Goal: Task Accomplishment & Management: Complete application form

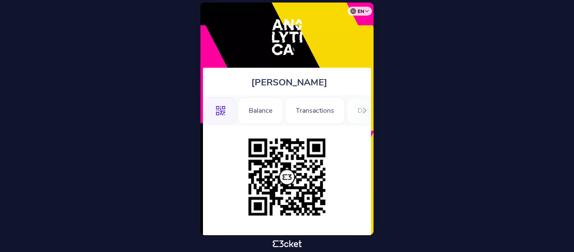
click at [365, 112] on icon at bounding box center [364, 110] width 6 height 6
click at [224, 109] on div ".st0{fill-rule:evenodd;clip-rule:evenodd;} Balance Transactions Do you have a G…" at bounding box center [287, 110] width 168 height 31
click at [232, 113] on div "Registration Form" at bounding box center [217, 110] width 76 height 27
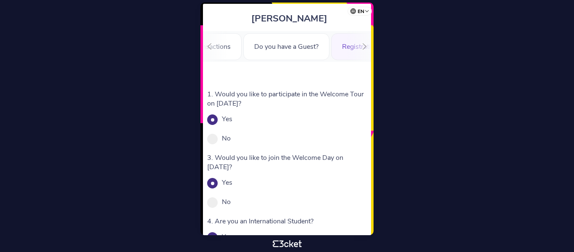
scroll to position [59, 0]
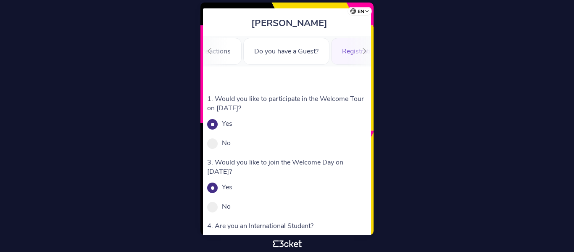
click at [366, 47] on div at bounding box center [364, 51] width 13 height 31
click at [243, 59] on div "Registration Form" at bounding box center [217, 51] width 76 height 27
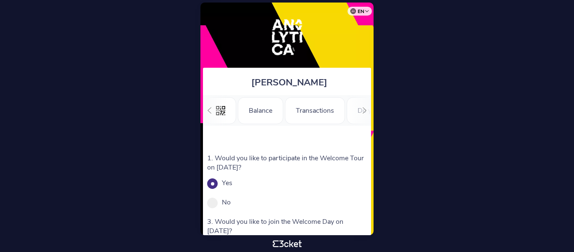
scroll to position [0, 103]
click at [211, 114] on div at bounding box center [209, 110] width 13 height 31
click at [211, 114] on div ".st0{fill-rule:evenodd;clip-rule:evenodd;} Balance Transactions Do you have a G…" at bounding box center [287, 110] width 168 height 31
click at [250, 108] on div "Balance" at bounding box center [260, 110] width 45 height 27
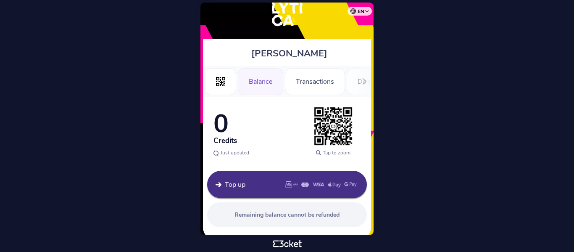
scroll to position [42, 0]
